Goal: Navigation & Orientation: Find specific page/section

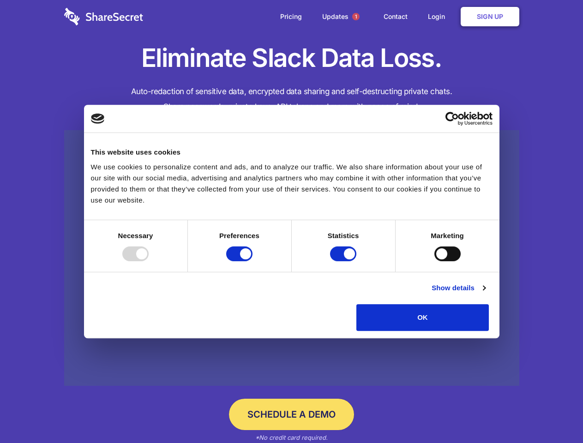
click at [149, 261] on div at bounding box center [135, 254] width 26 height 15
click at [253, 261] on input "Preferences" at bounding box center [239, 254] width 26 height 15
checkbox input "false"
click at [344, 261] on input "Statistics" at bounding box center [343, 254] width 26 height 15
checkbox input "false"
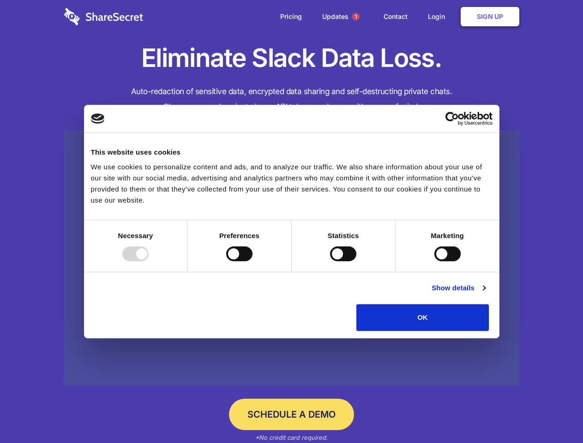
click at [434, 261] on input "Marketing" at bounding box center [447, 254] width 26 height 15
checkbox input "true"
click at [485, 294] on link "Show details" at bounding box center [459, 288] width 54 height 11
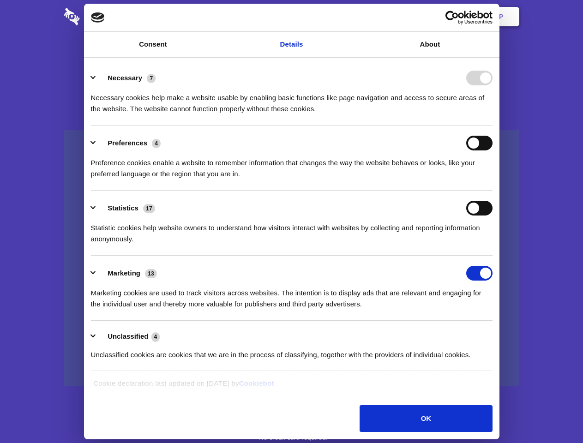
click at [493, 126] on li "Necessary 7 Necessary cookies help make a website usable by enabling basic func…" at bounding box center [292, 92] width 402 height 65
click at [355, 17] on span "1" at bounding box center [355, 16] width 7 height 7
